Goal: Task Accomplishment & Management: Use online tool/utility

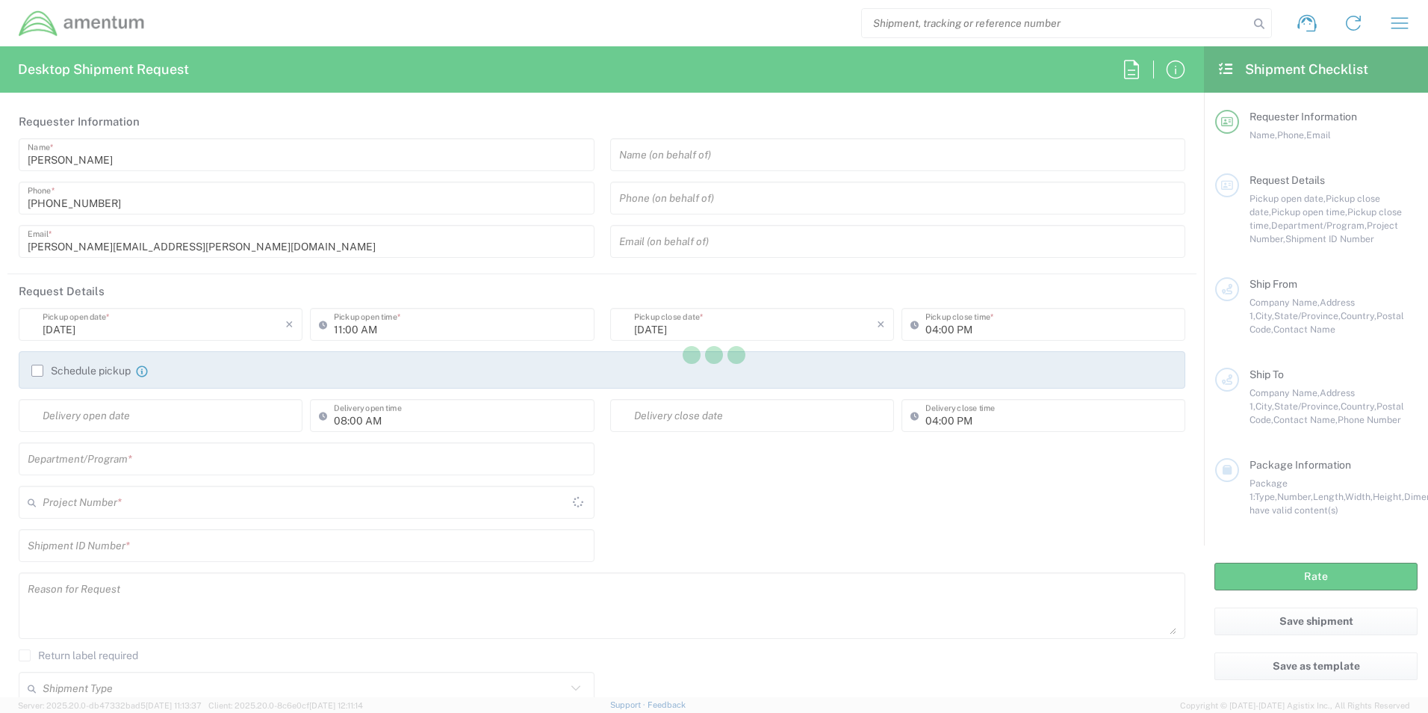
type input "United States"
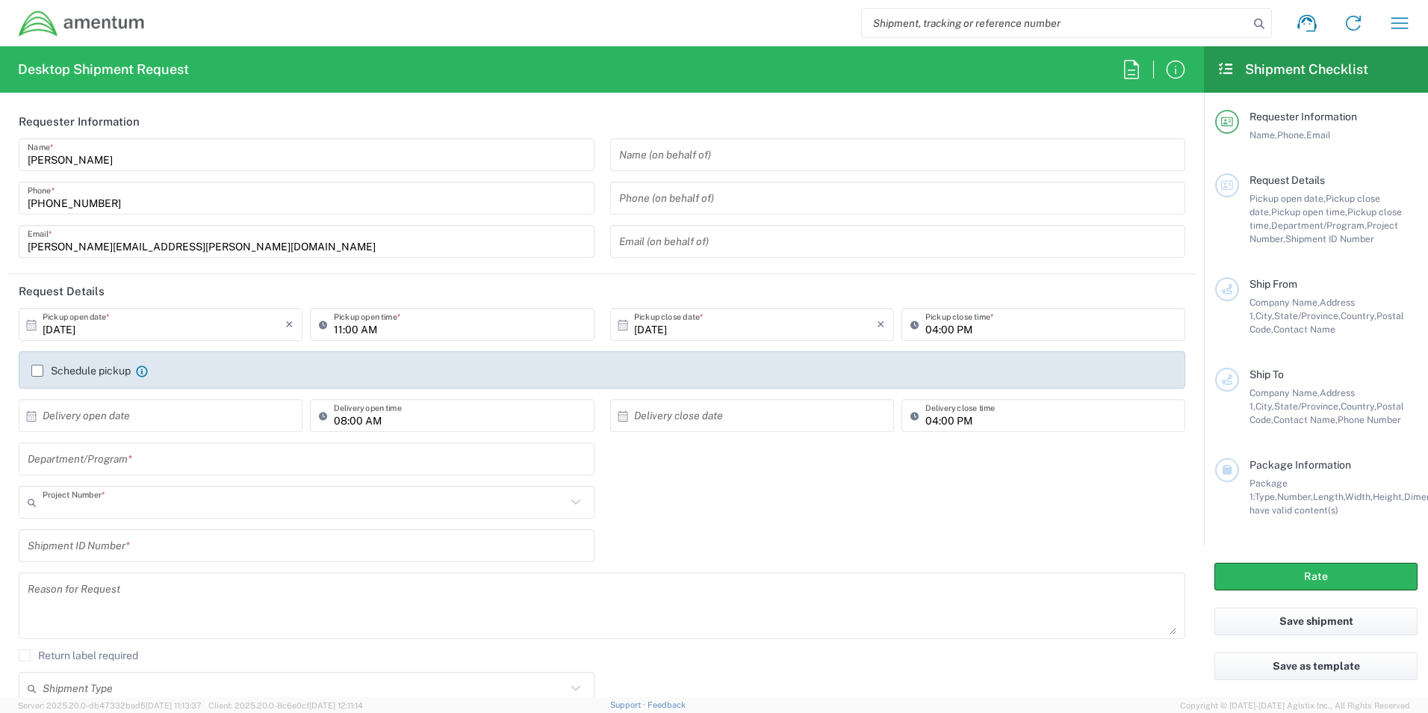
type input "TACLS"
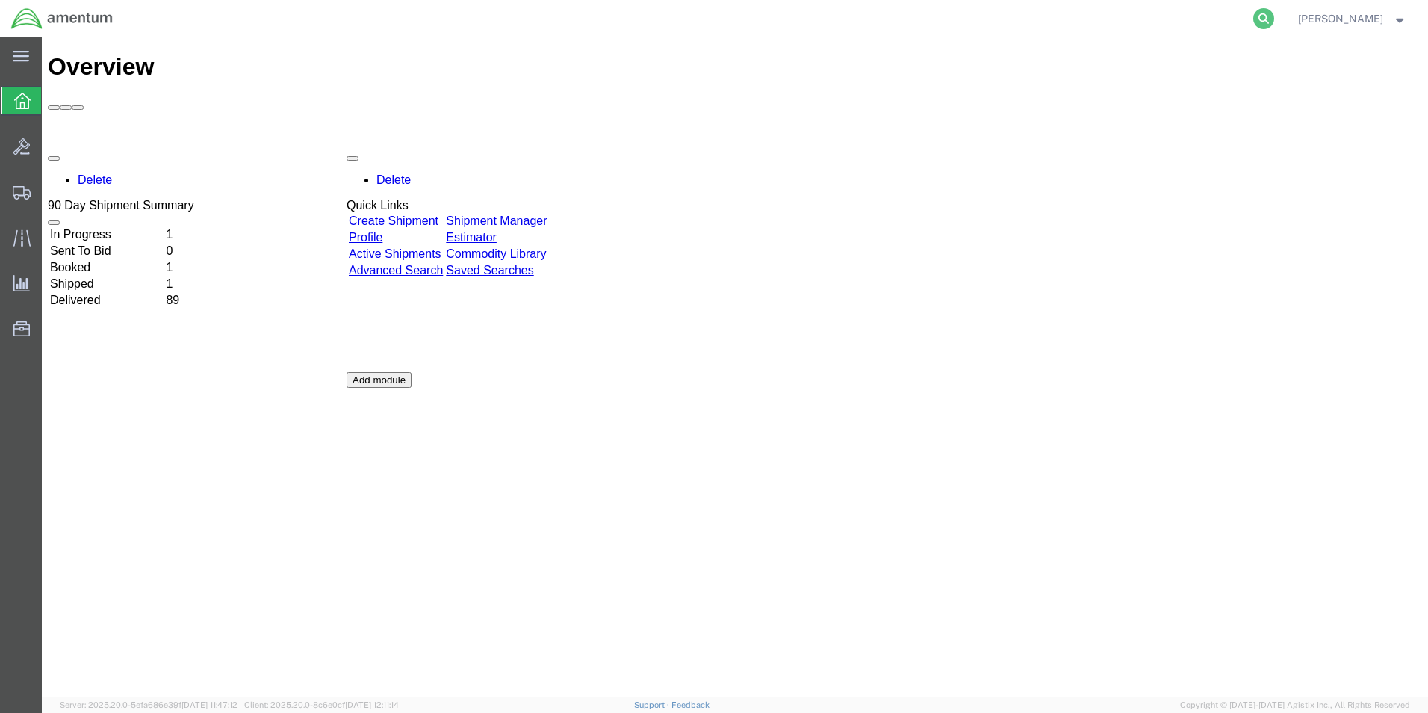
click at [1274, 16] on icon at bounding box center [1263, 18] width 21 height 21
click at [1167, 24] on input "search" at bounding box center [1026, 19] width 454 height 36
paste input "S637-25280-0891"
type input "S637-25280-0891"
click at [1274, 18] on icon at bounding box center [1263, 18] width 21 height 21
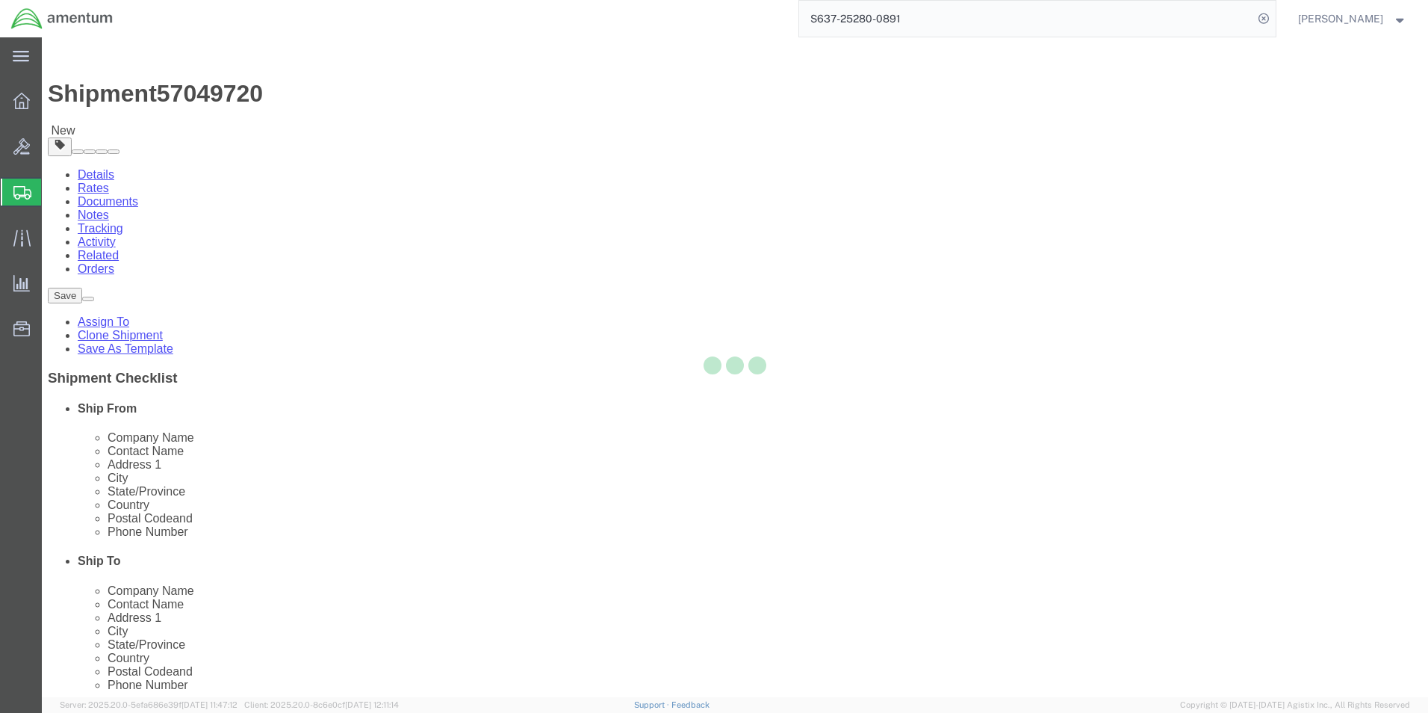
select select "42719"
select select "42668"
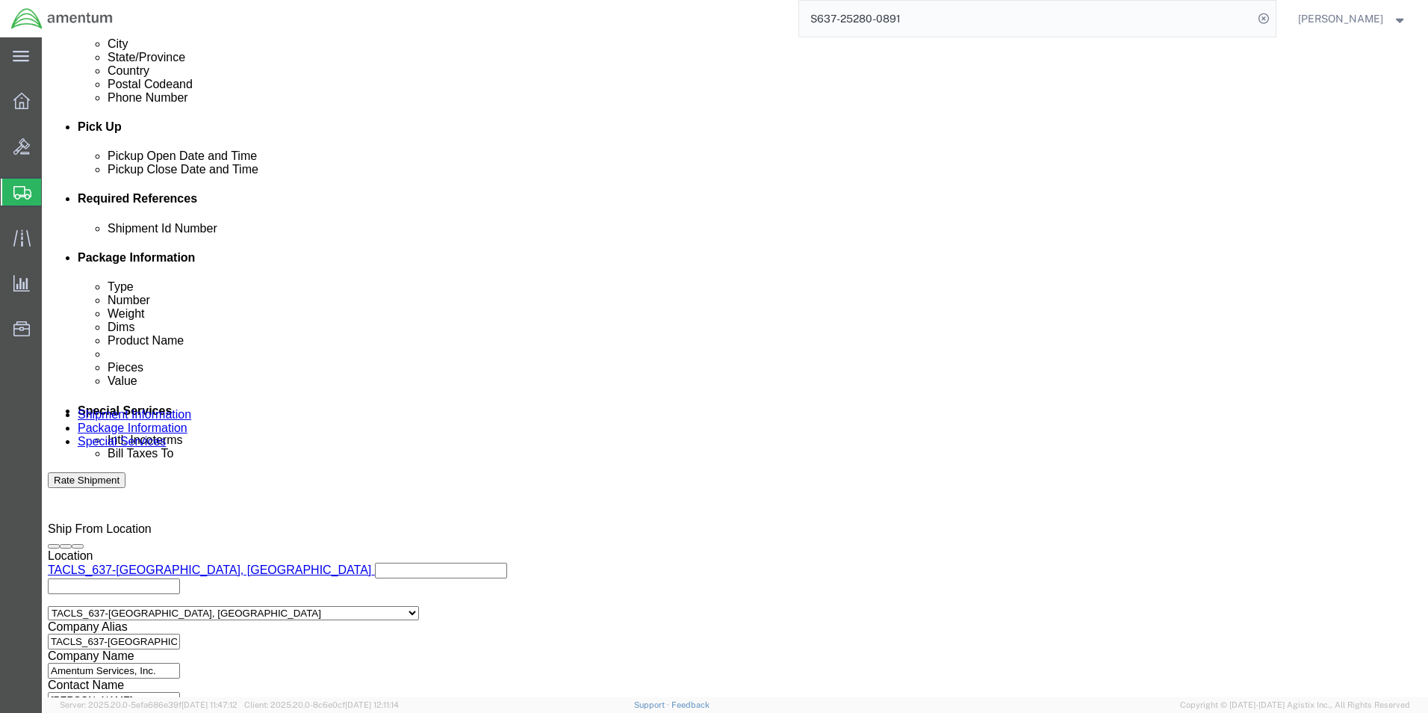
scroll to position [680, 0]
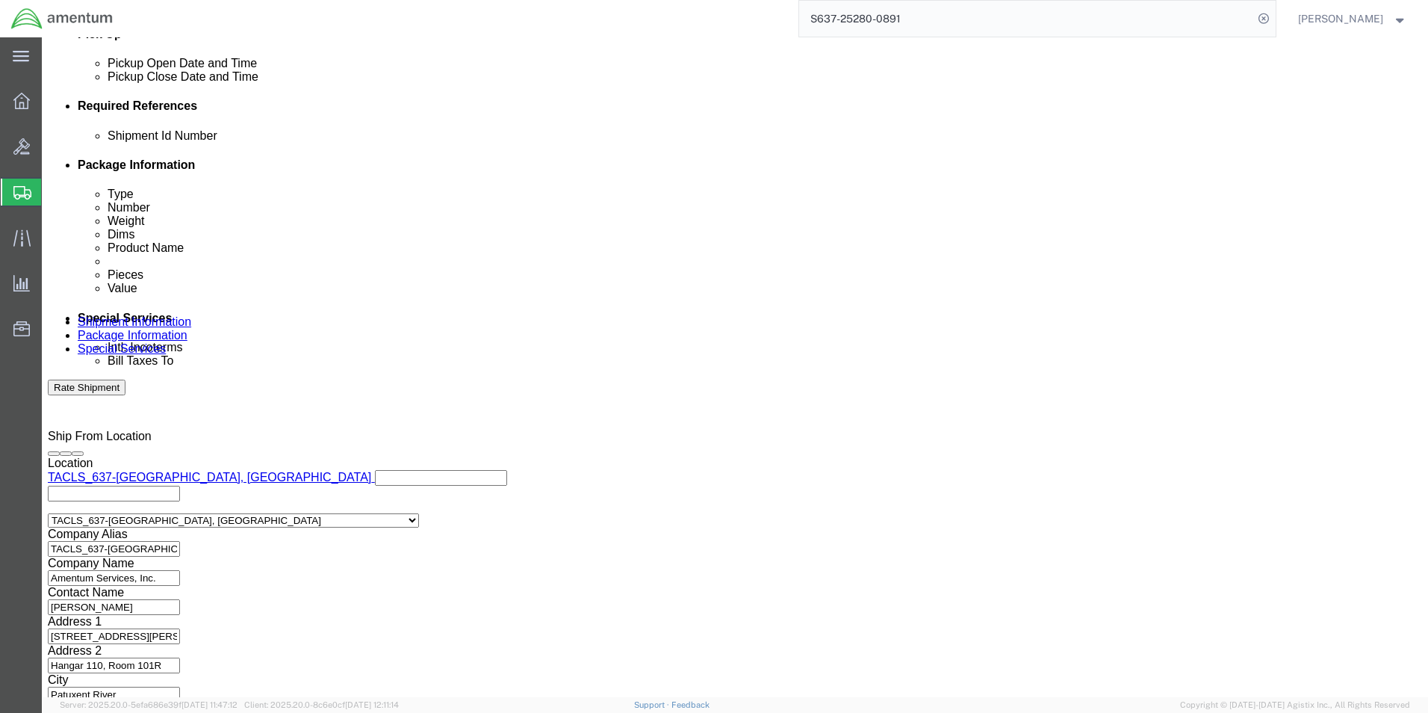
click button "Continue"
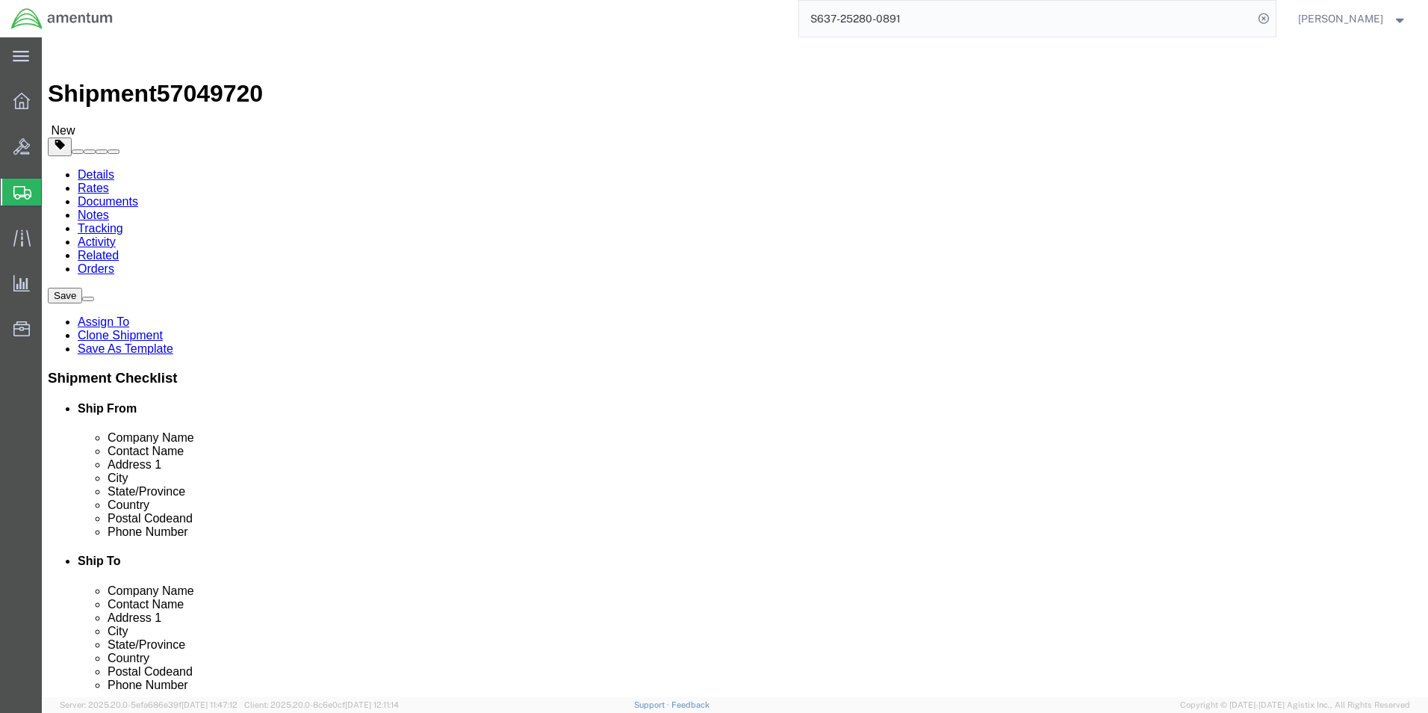
click button "Continue"
click button "Rate Shipment"
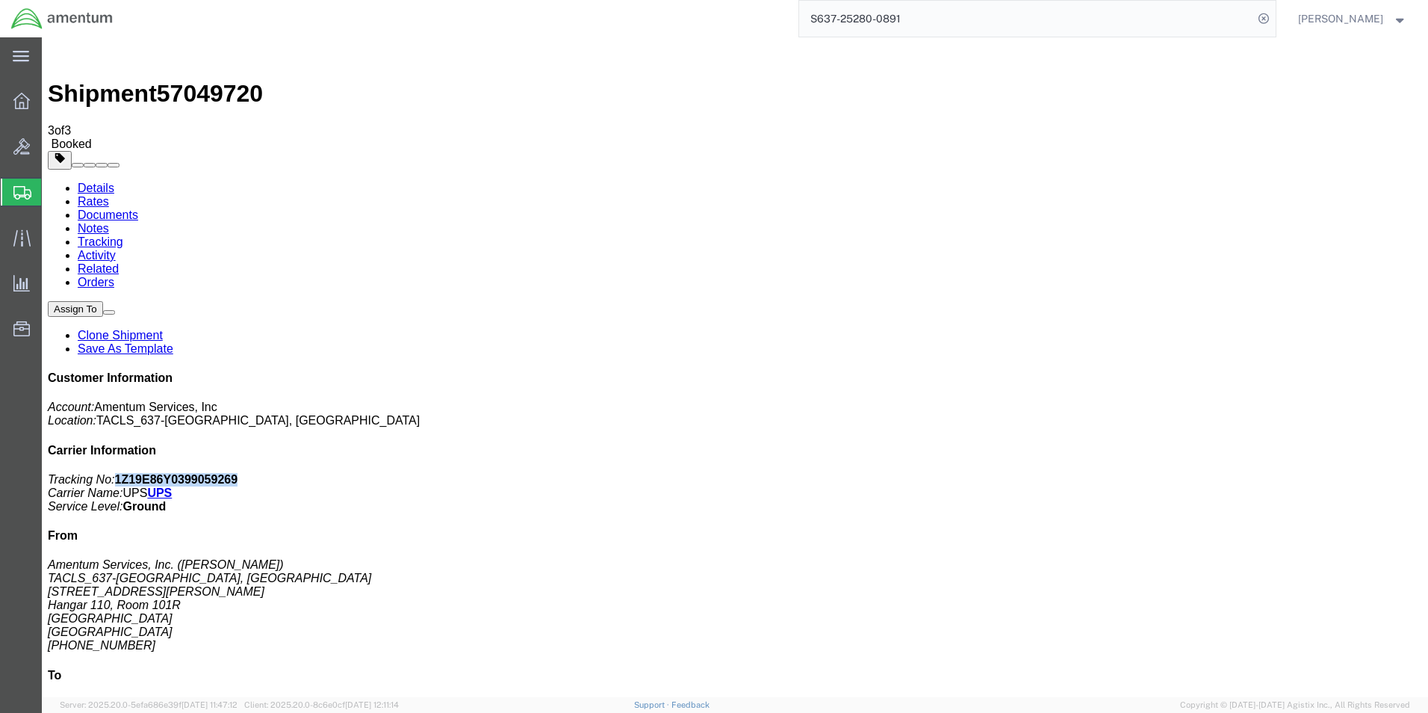
drag, startPoint x: 1331, startPoint y: 229, endPoint x: 1217, endPoint y: 236, distance: 114.5
click at [1217, 473] on p "Tracking No: 1Z19E86Y0399059269 Carrier Name: UPS UPS Service Level: Ground" at bounding box center [735, 493] width 1374 height 40
copy b "1Z19E86Y0399059269"
drag, startPoint x: 1073, startPoint y: 49, endPoint x: 1002, endPoint y: 423, distance: 381.0
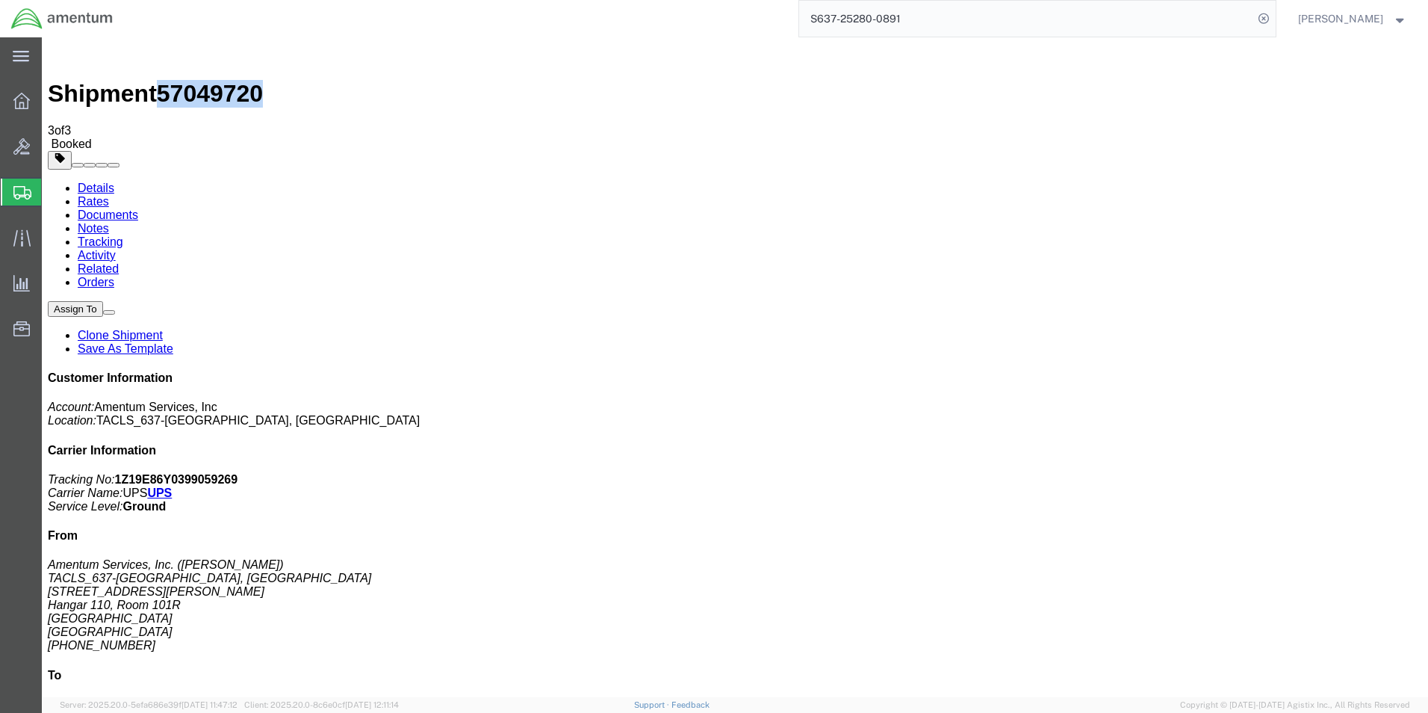
drag, startPoint x: 246, startPoint y: 59, endPoint x: 169, endPoint y: 60, distance: 76.9
click at [169, 80] on span "57049720" at bounding box center [210, 93] width 106 height 27
copy span "57049720"
click at [13, 243] on icon at bounding box center [21, 237] width 17 height 16
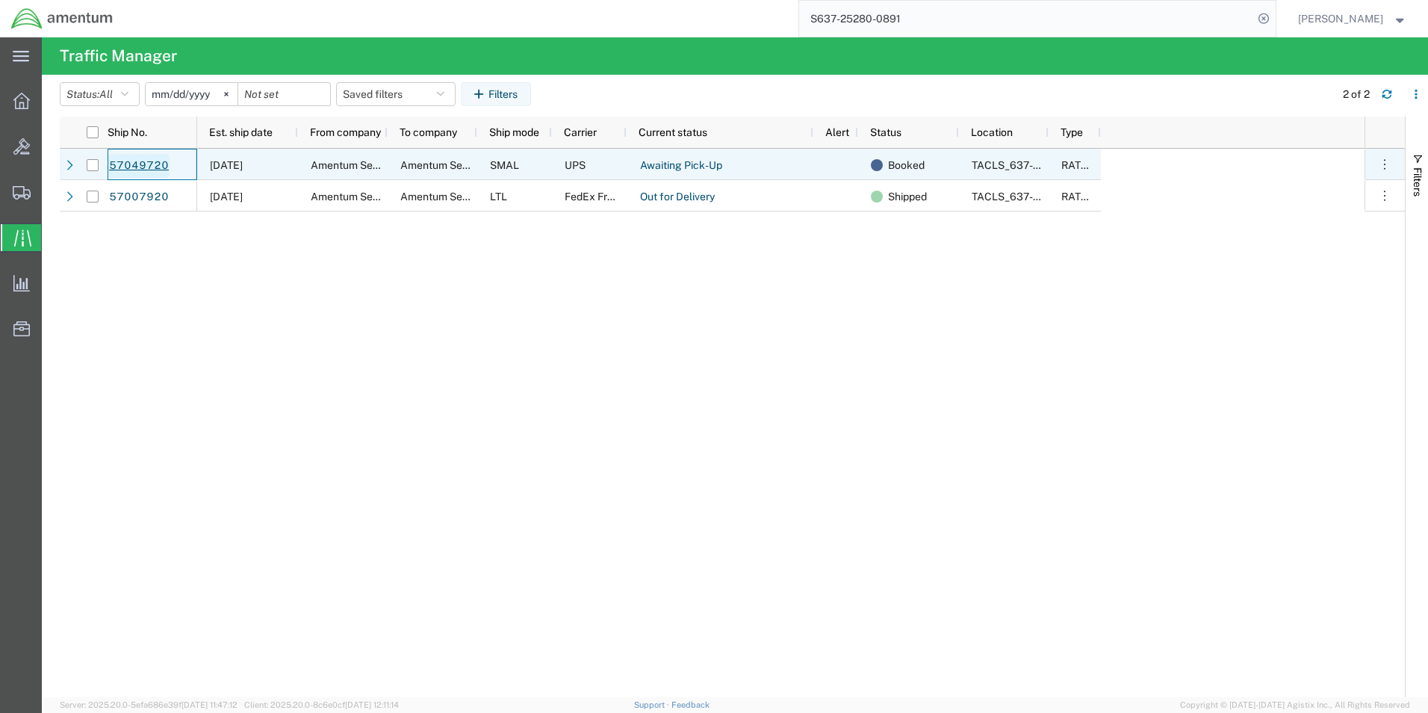
click at [149, 166] on link "57049720" at bounding box center [138, 166] width 61 height 24
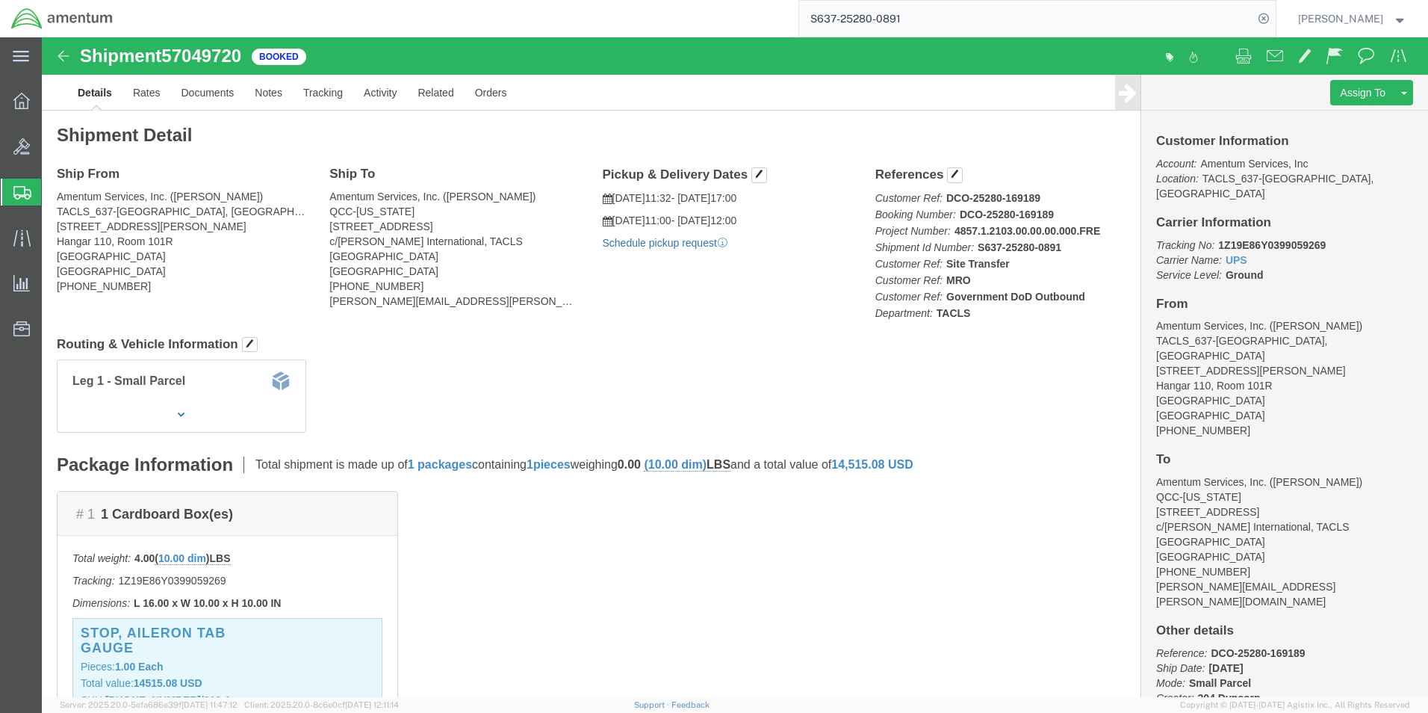
click link "Schedule pickup request"
click at [1274, 23] on icon at bounding box center [1263, 18] width 21 height 21
click at [1274, 19] on icon at bounding box center [1263, 18] width 21 height 21
paste input "S637-25280-0890"
type input "S637-25280-0890"
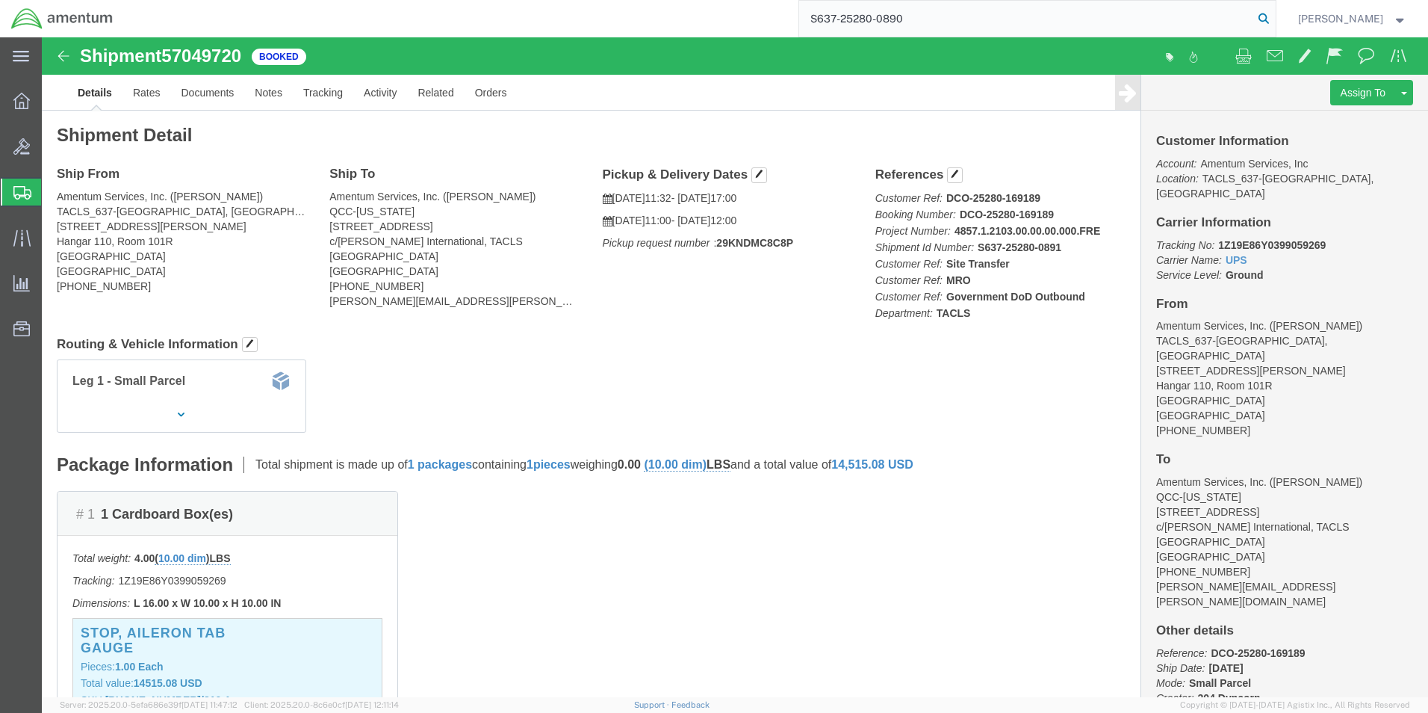
click at [1274, 16] on icon at bounding box center [1263, 18] width 21 height 21
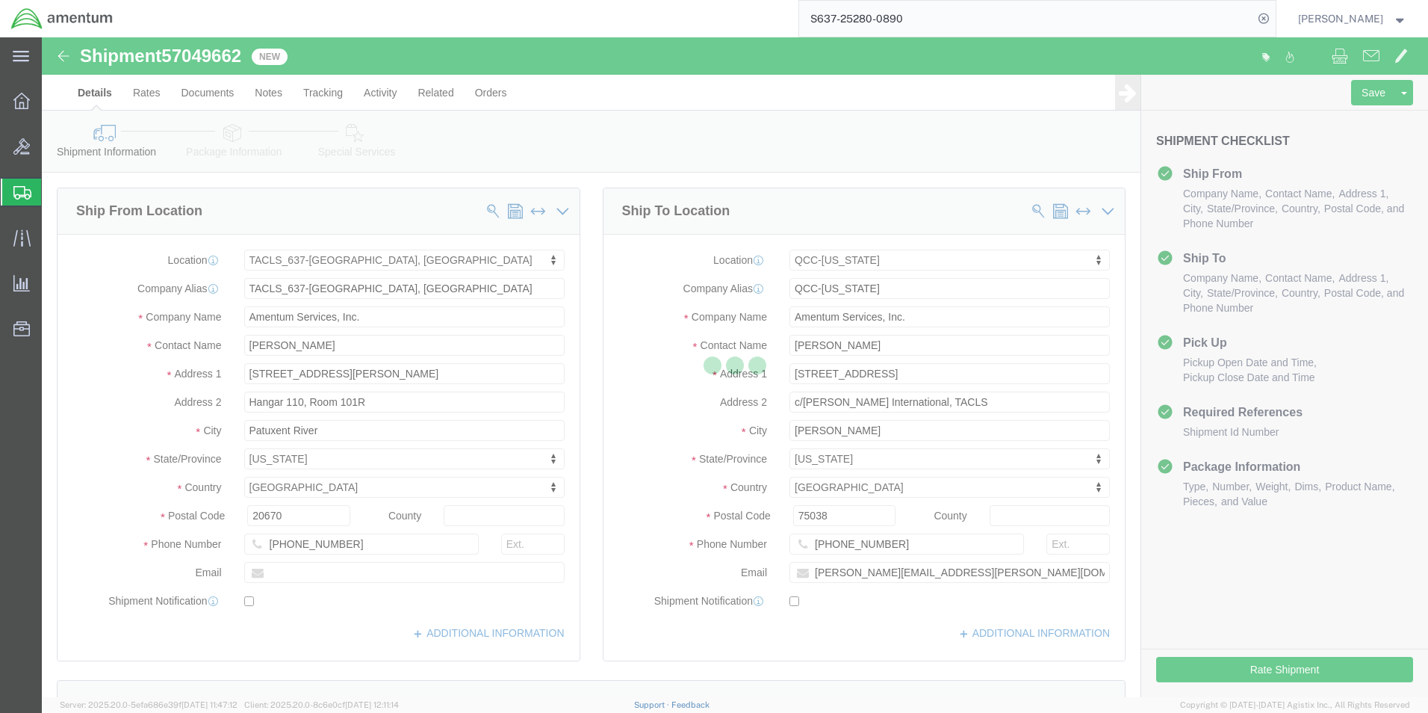
select select "42719"
select select "42668"
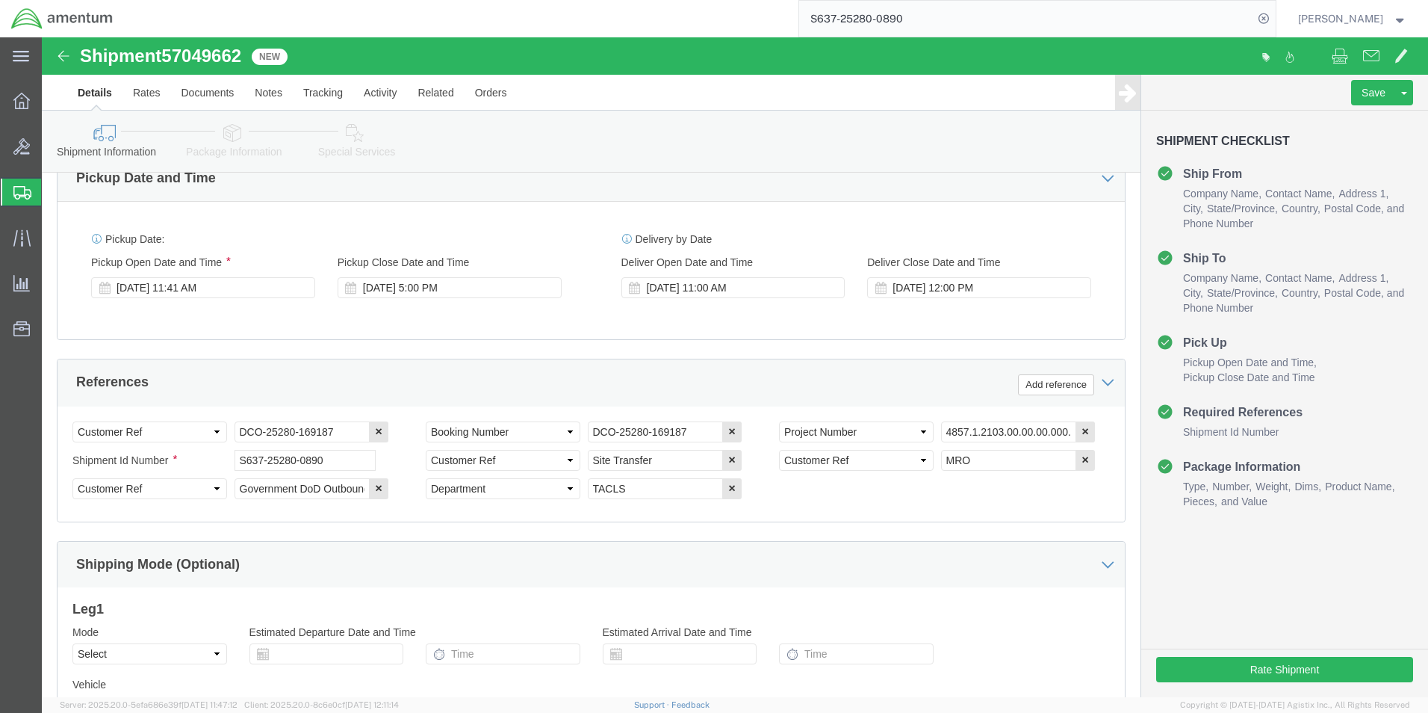
scroll to position [680, 0]
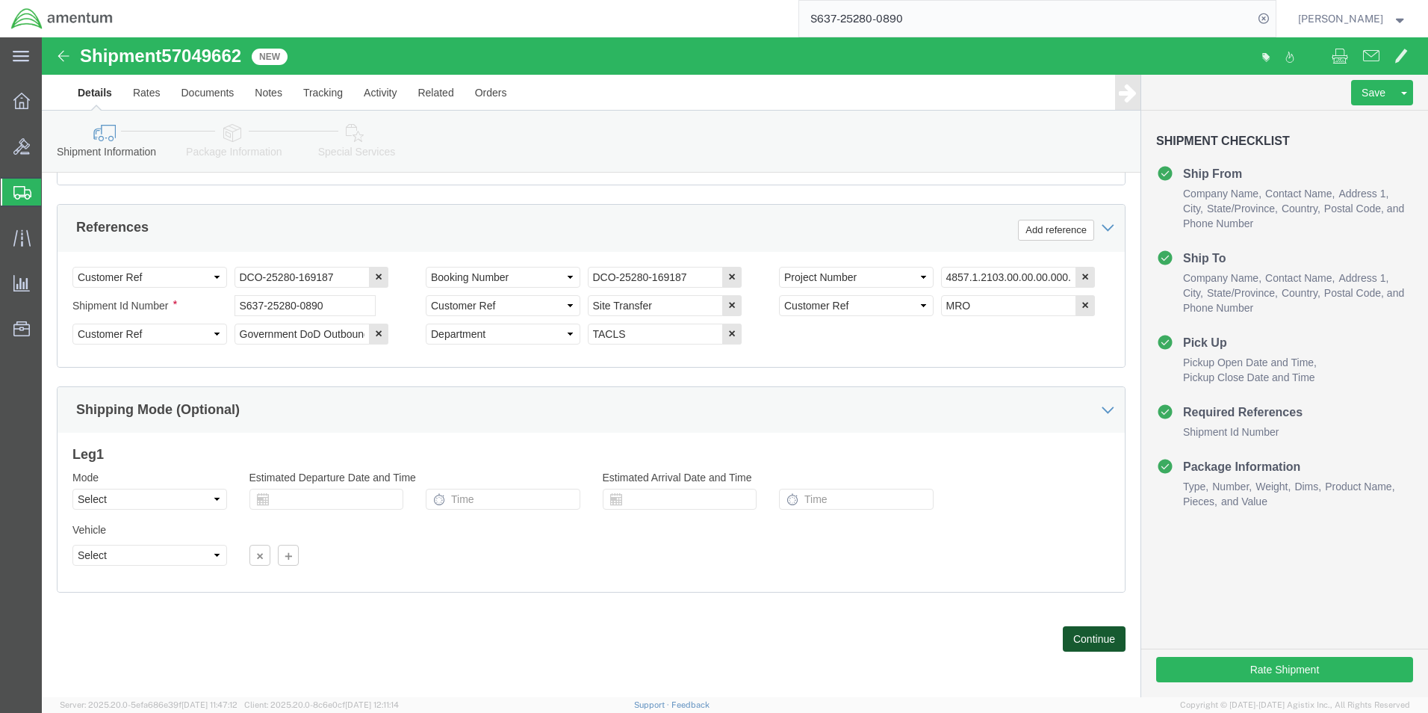
click button "Continue"
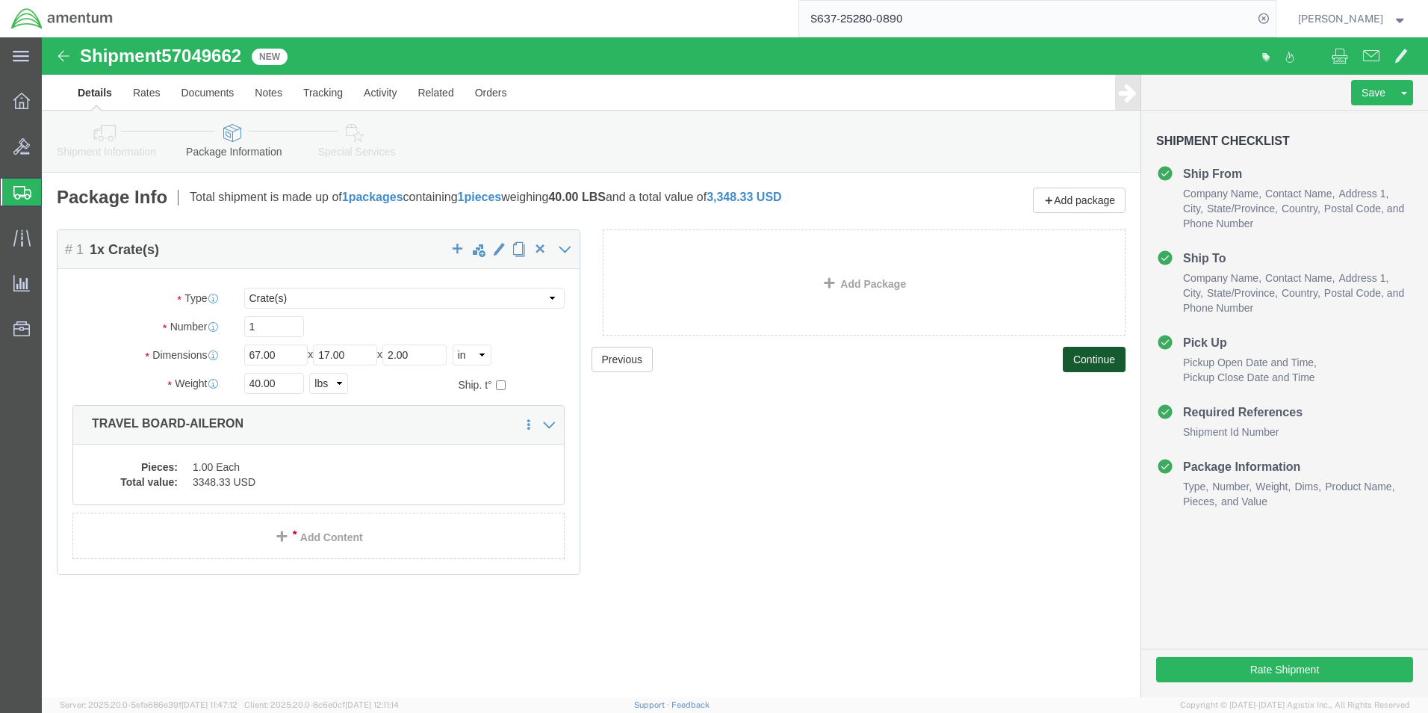
click button "Continue"
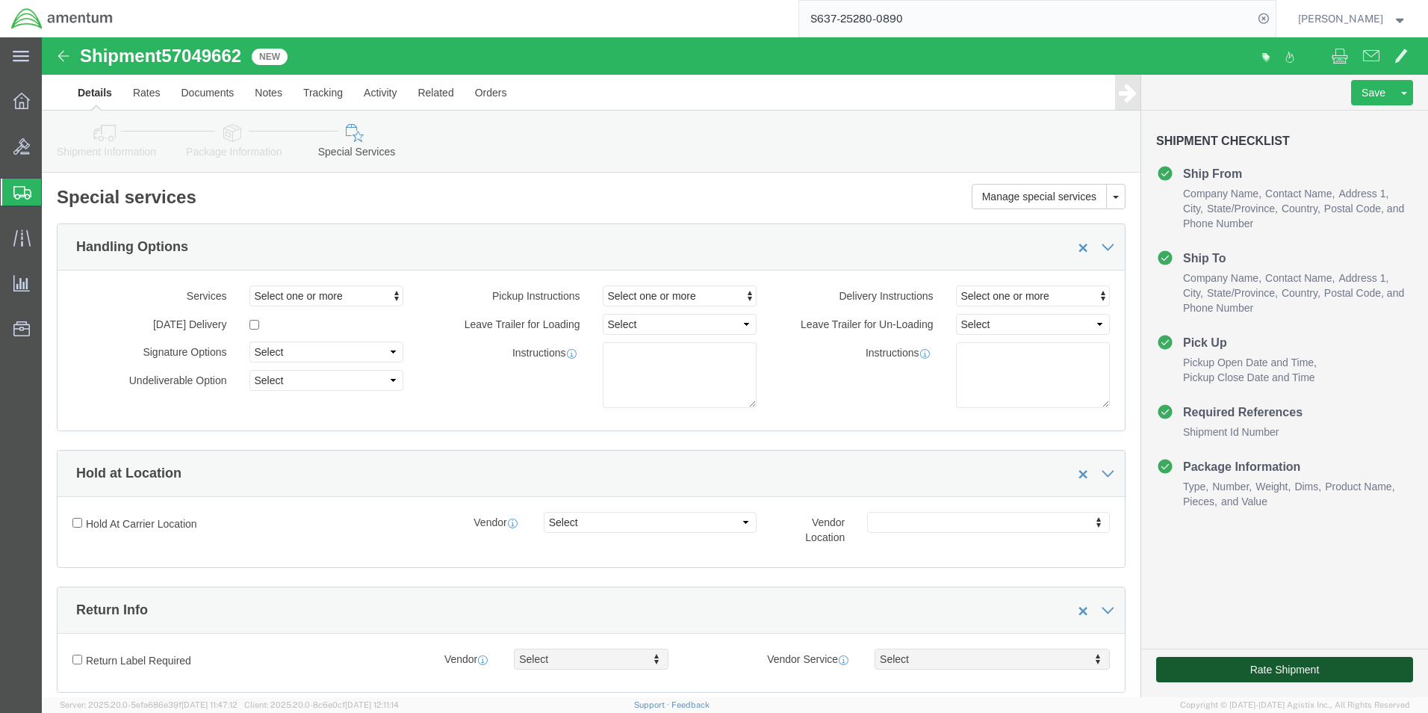
click button "Rate Shipment"
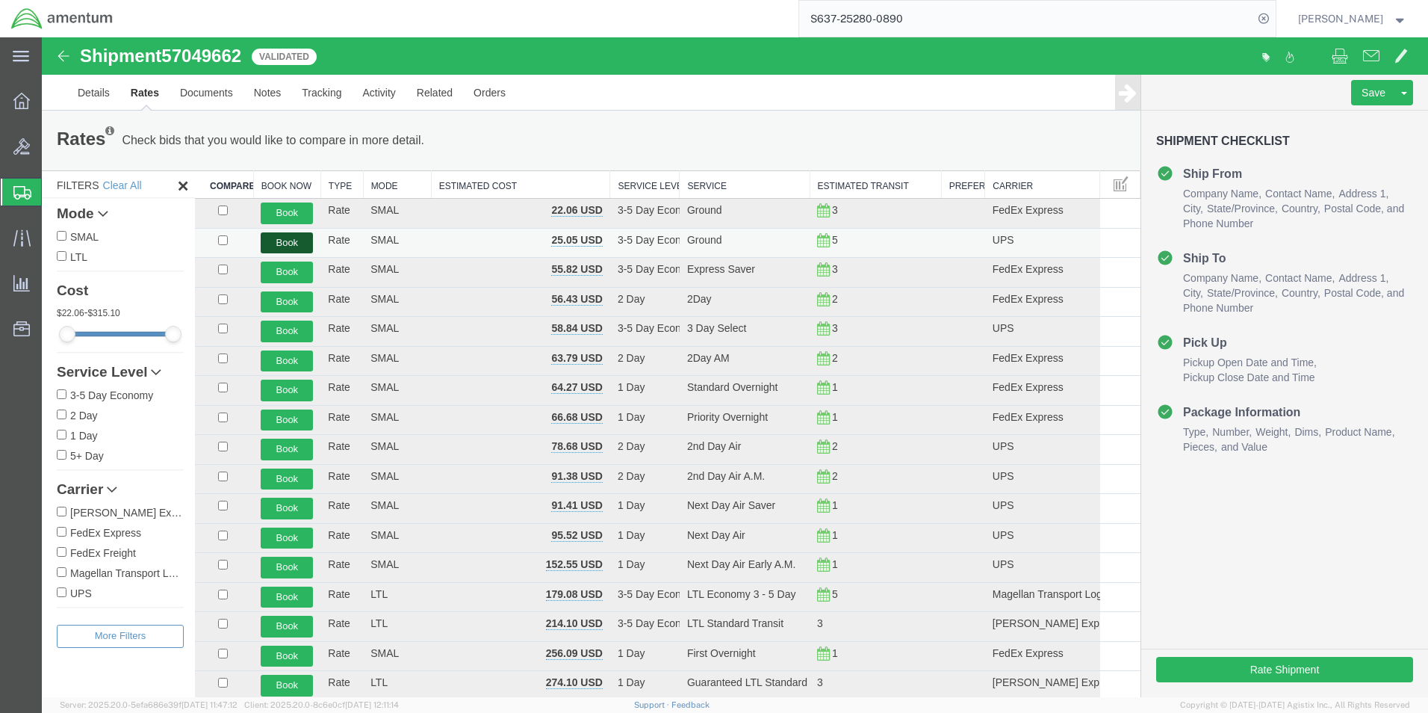
click at [284, 244] on button "Book" at bounding box center [287, 243] width 52 height 22
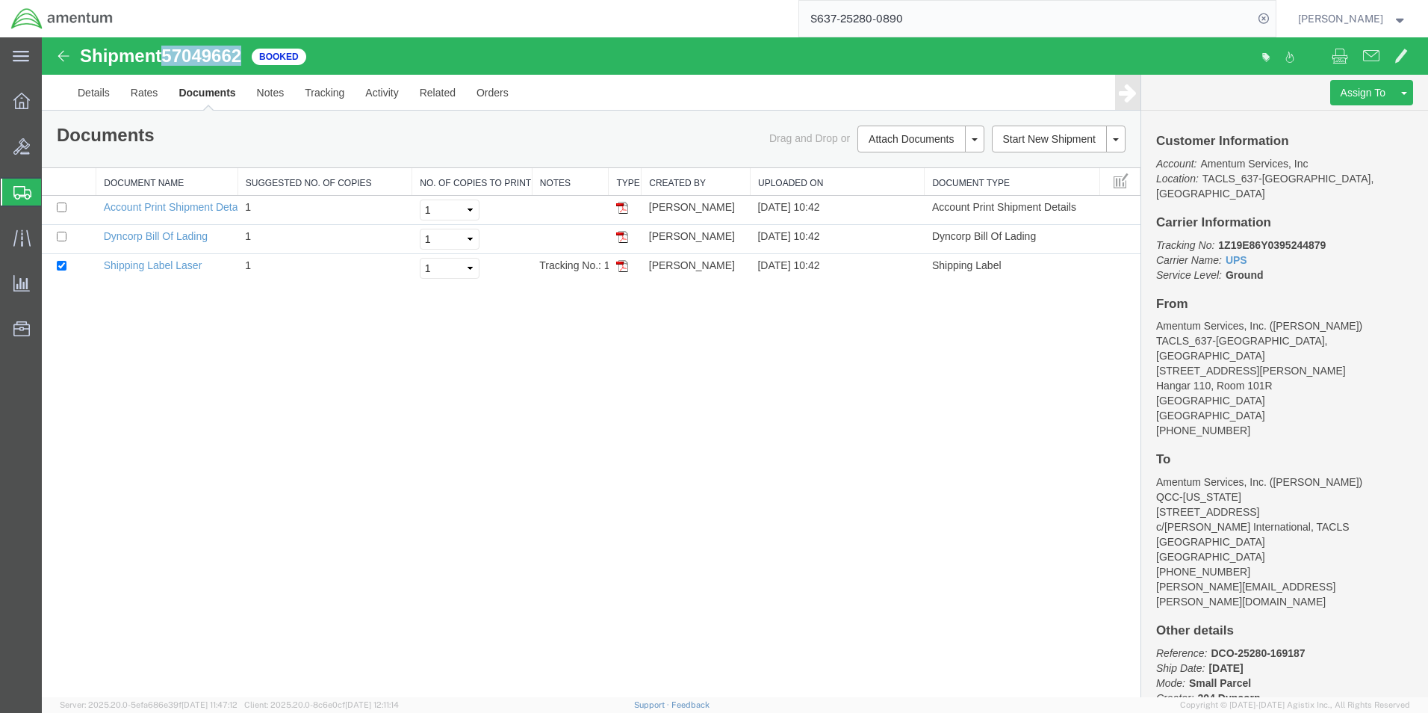
drag, startPoint x: 243, startPoint y: 58, endPoint x: 165, endPoint y: 60, distance: 77.7
click at [162, 60] on h1 "Shipment 57049662" at bounding box center [160, 55] width 161 height 19
copy h1 "57049662"
drag, startPoint x: 1326, startPoint y: 229, endPoint x: 1220, endPoint y: 235, distance: 106.2
click at [1220, 239] on b "1Z19E86Y0395244879" at bounding box center [1272, 245] width 108 height 12
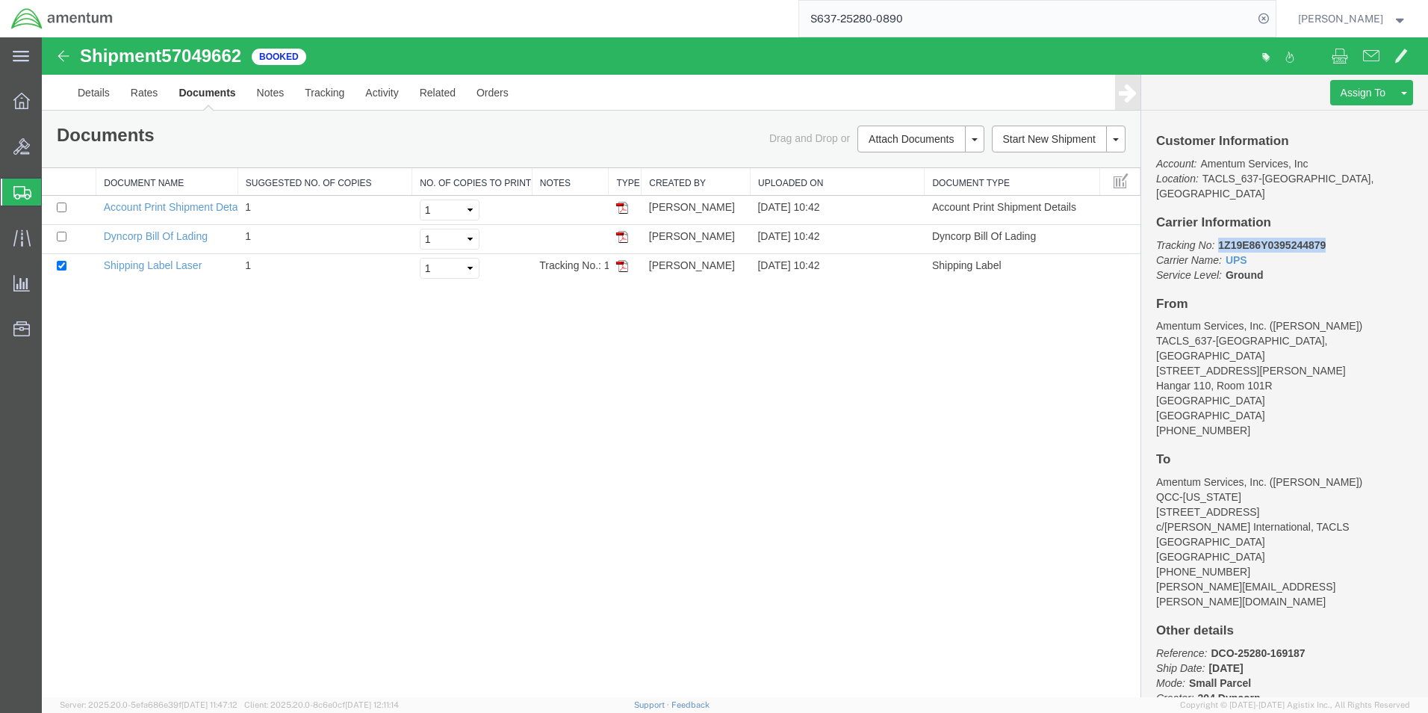
copy b "1Z19E86Y0395244879"
drag, startPoint x: 624, startPoint y: 264, endPoint x: 623, endPoint y: 278, distance: 14.3
click at [624, 263] on img at bounding box center [622, 266] width 12 height 12
click at [27, 234] on icon at bounding box center [21, 237] width 17 height 16
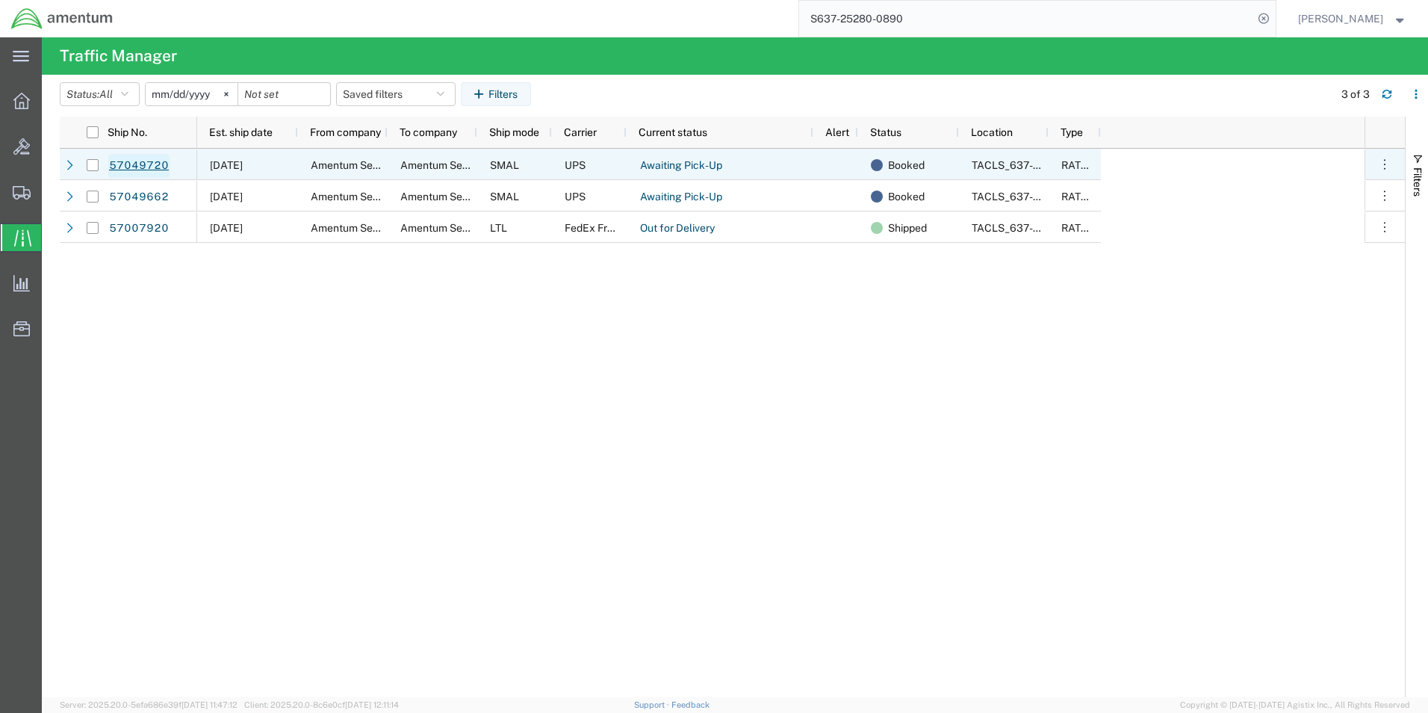
click at [158, 172] on link "57049720" at bounding box center [138, 166] width 61 height 24
